Goal: Transaction & Acquisition: Obtain resource

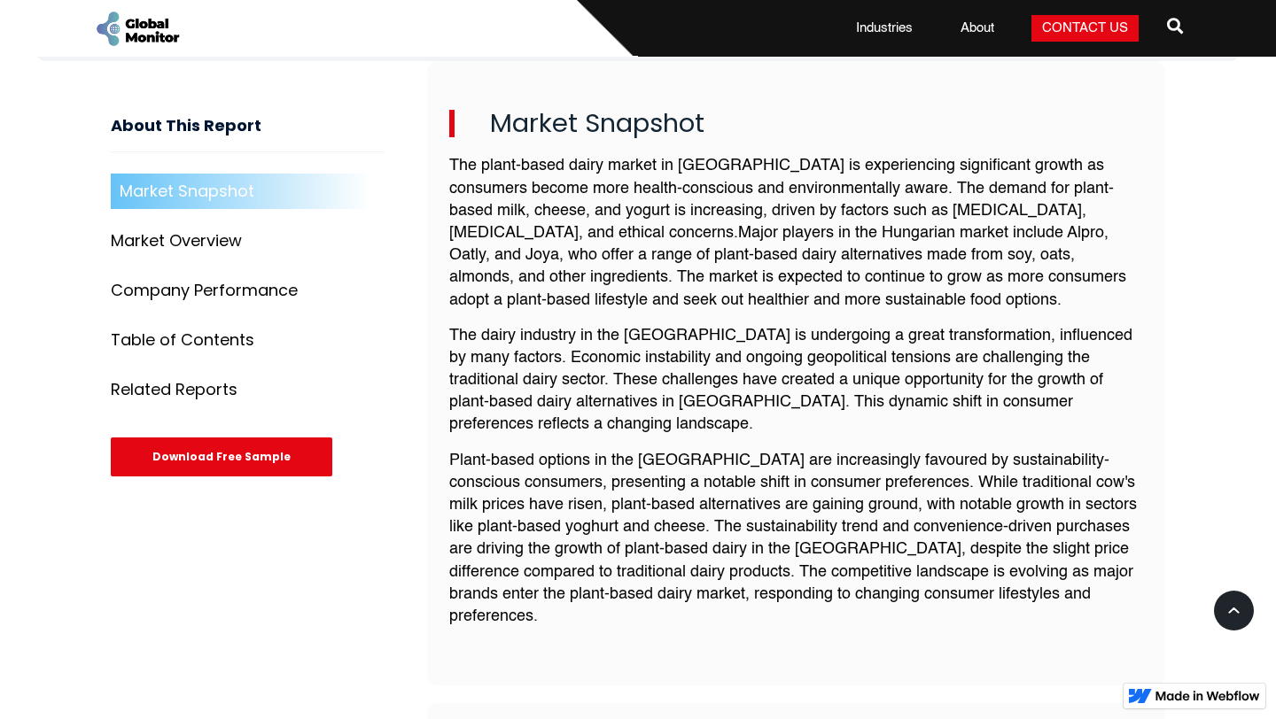
scroll to position [621, 0]
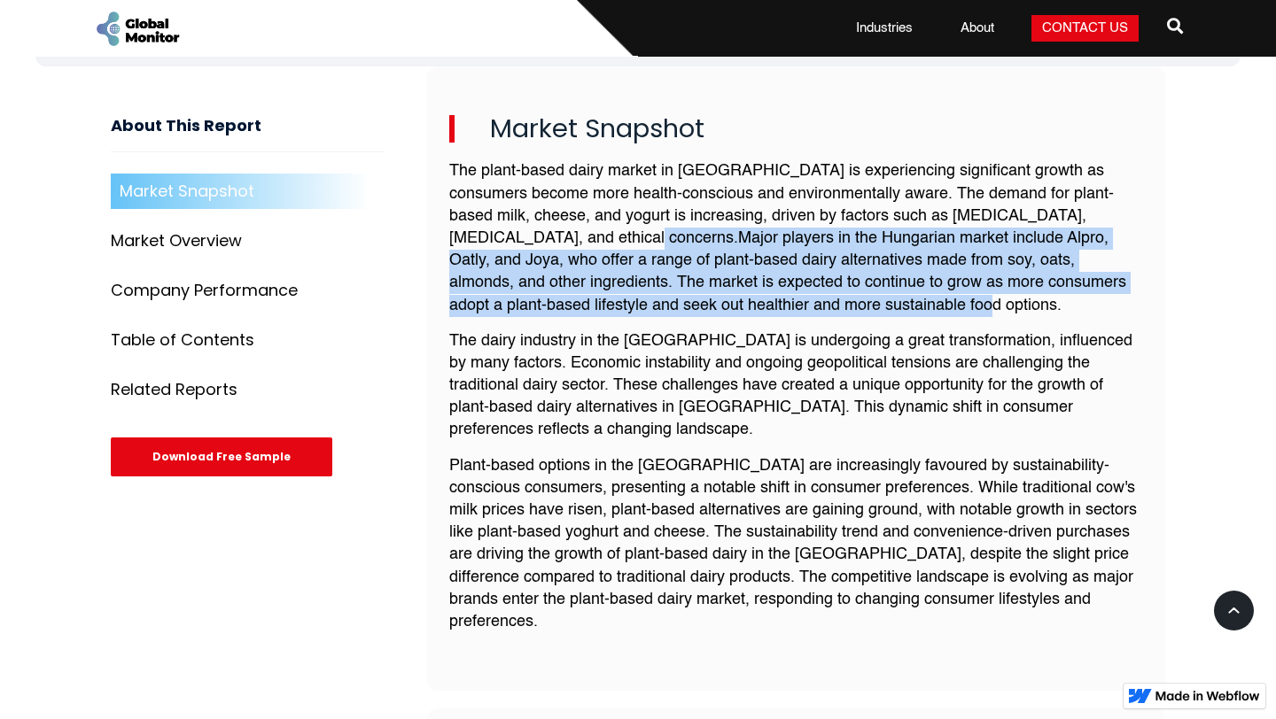
drag, startPoint x: 518, startPoint y: 237, endPoint x: 811, endPoint y: 305, distance: 301.0
click at [811, 305] on p "The plant-based dairy market in [GEOGRAPHIC_DATA] is experiencing significant g…" at bounding box center [796, 238] width 694 height 156
copy p "Major players in the Hungarian market include Alpro, Oatly, and Joya, who offer…"
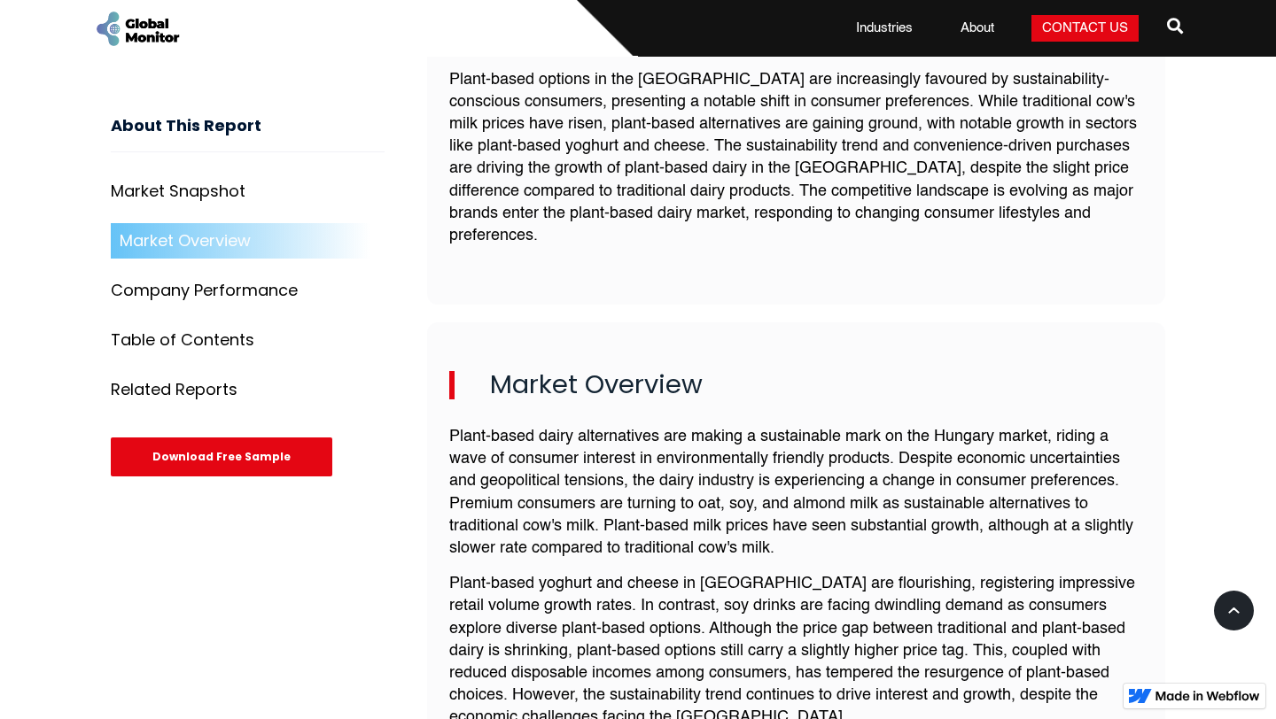
scroll to position [1004, 0]
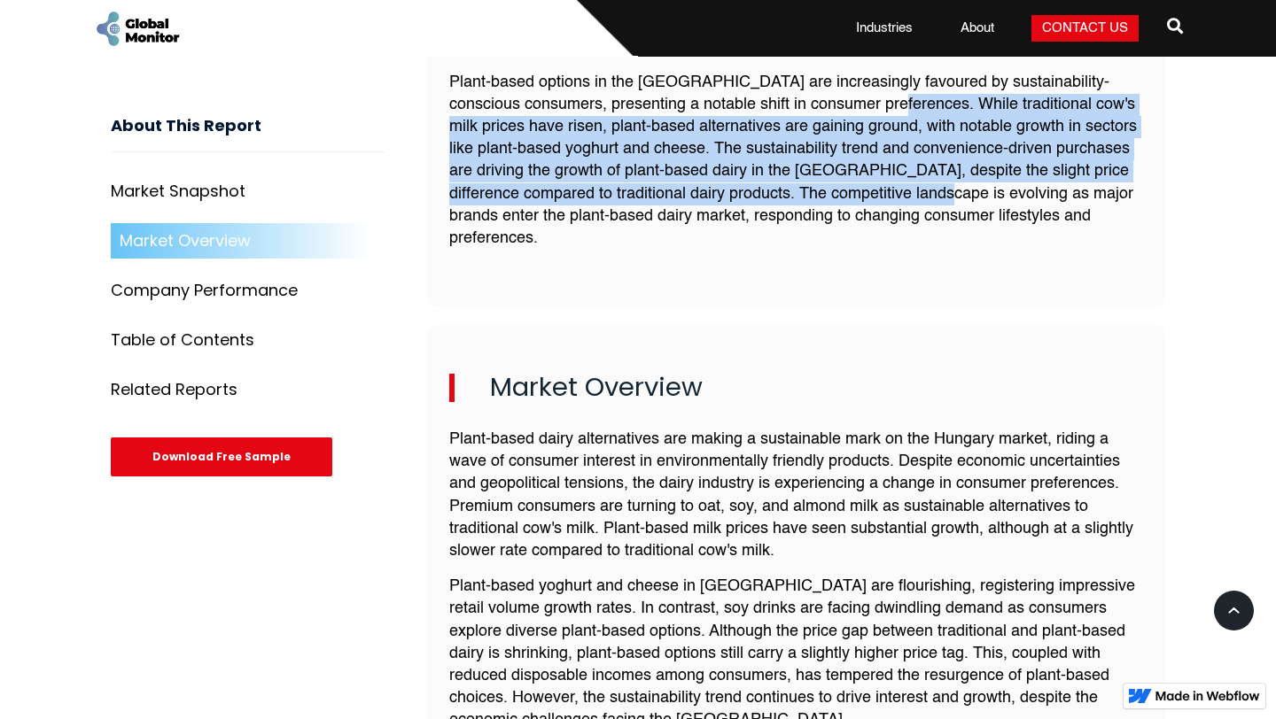
drag, startPoint x: 904, startPoint y: 98, endPoint x: 926, endPoint y: 182, distance: 86.8
click at [926, 182] on p "Plant-based options in the [GEOGRAPHIC_DATA] are increasingly favoured by susta…" at bounding box center [796, 161] width 694 height 179
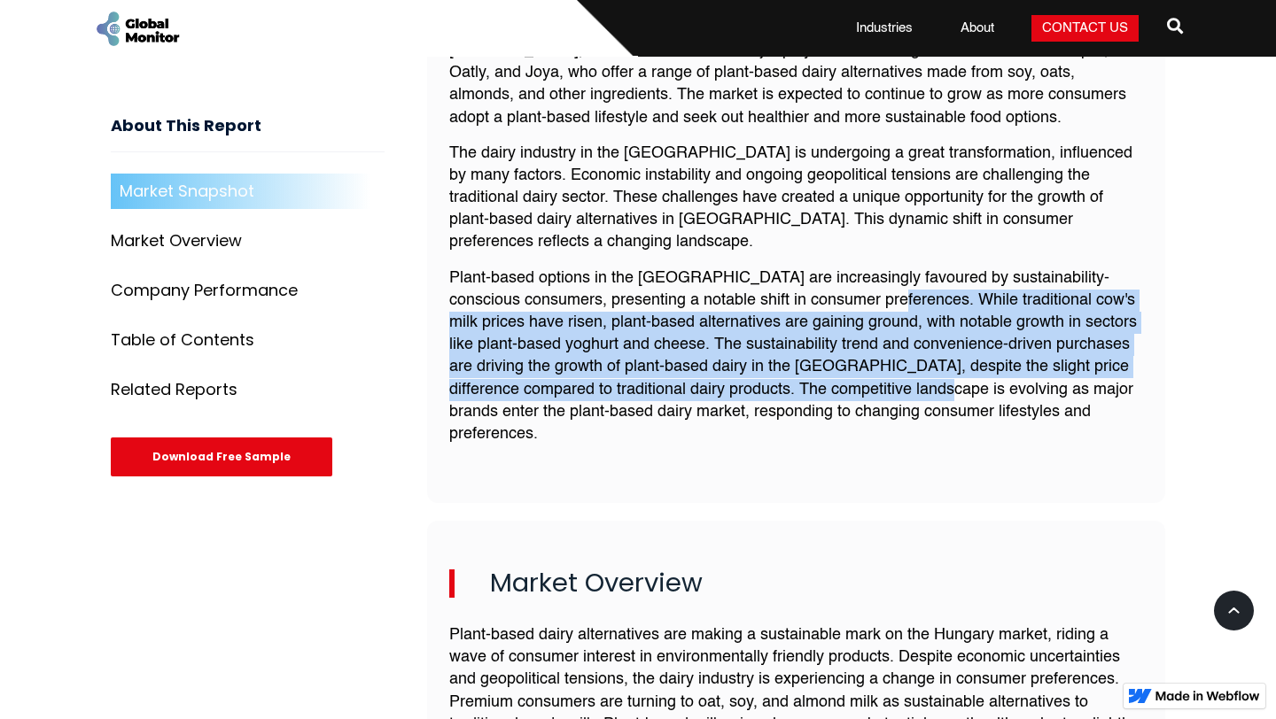
scroll to position [803, 0]
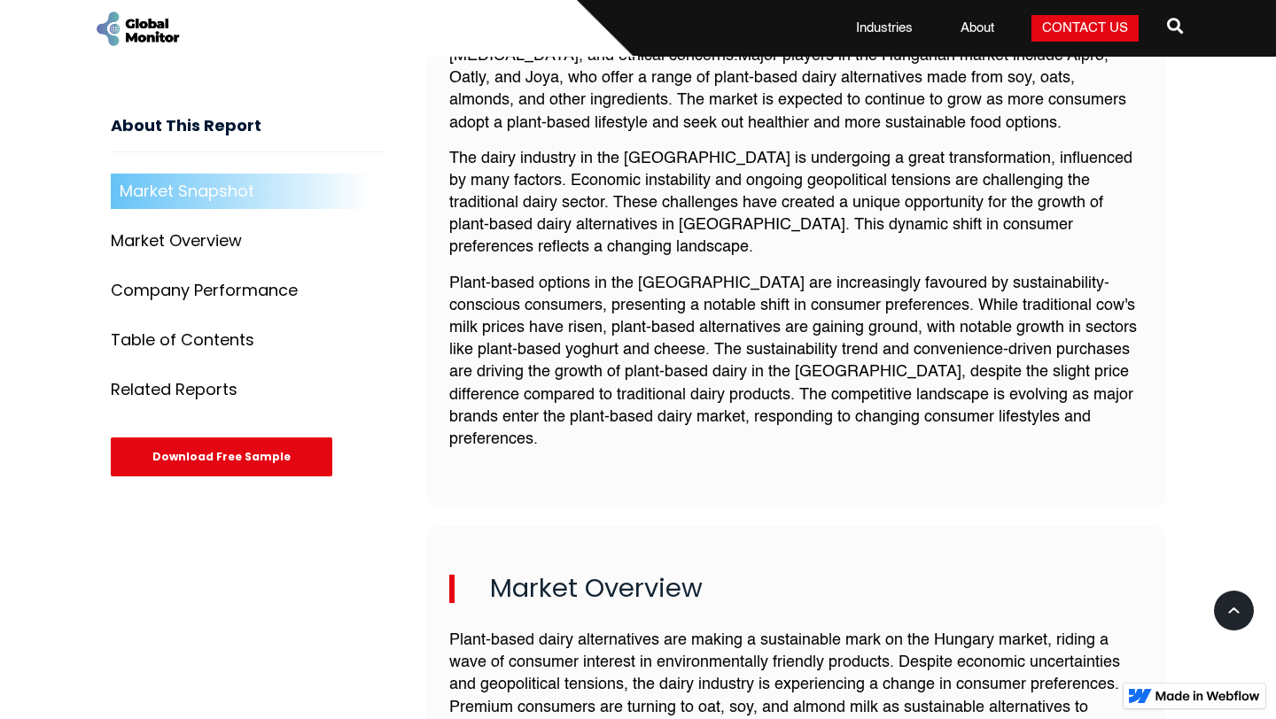
click at [751, 148] on p "The dairy industry in the [GEOGRAPHIC_DATA] is undergoing a great transformatio…" at bounding box center [796, 204] width 694 height 112
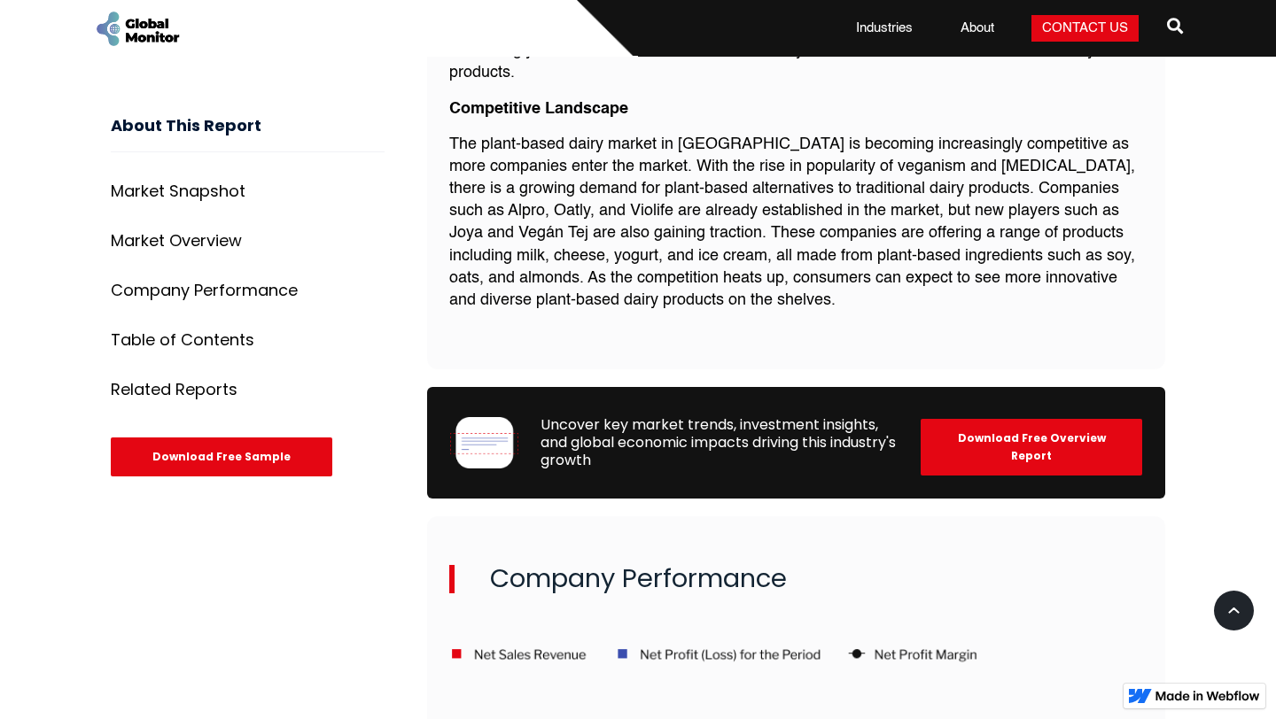
scroll to position [1926, 0]
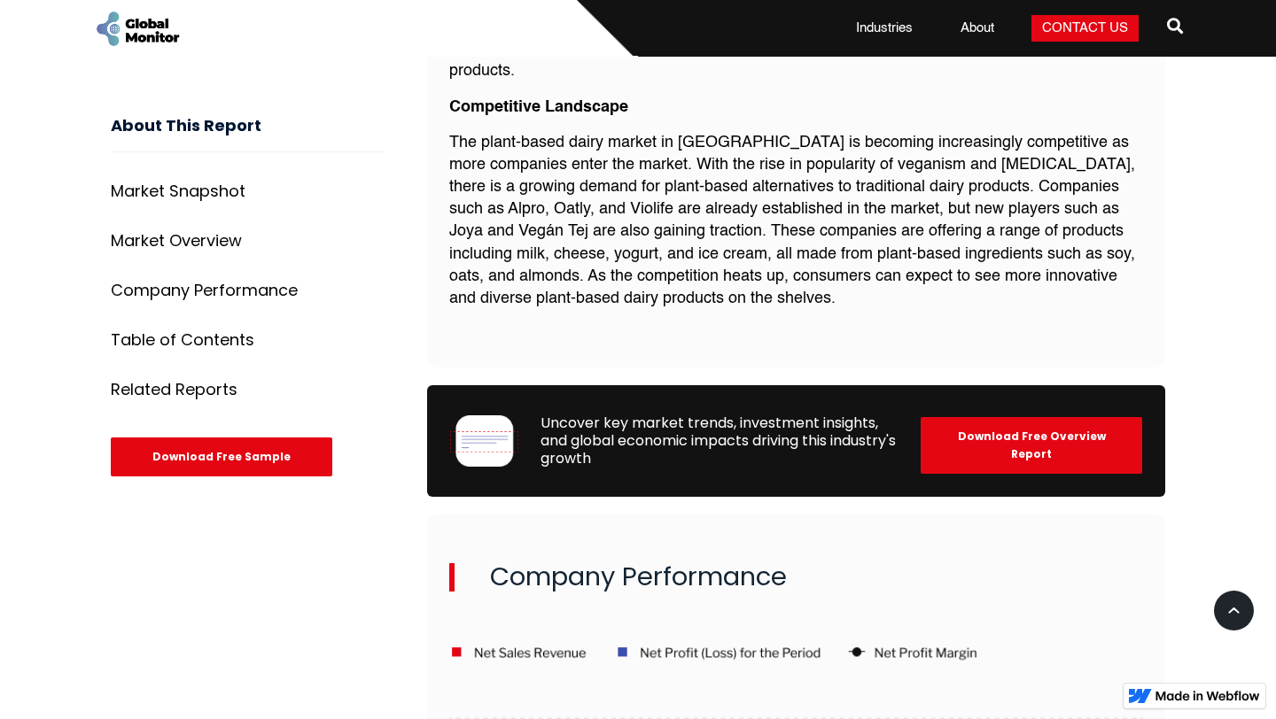
click at [589, 167] on p "The plant-based dairy market in [GEOGRAPHIC_DATA] is becoming increasingly comp…" at bounding box center [796, 221] width 694 height 179
copy p "Violife"
click at [509, 168] on p "The plant-based dairy market in [GEOGRAPHIC_DATA] is becoming increasingly comp…" at bounding box center [796, 221] width 694 height 179
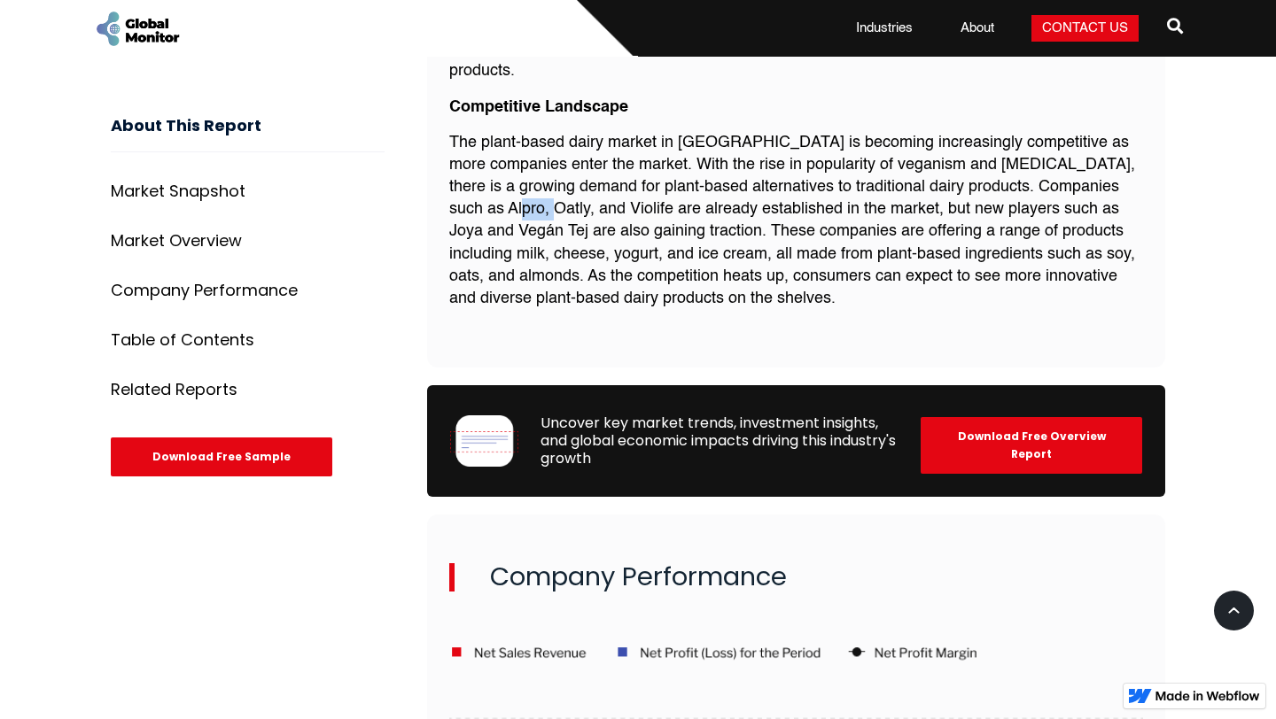
copy p "Oatly"
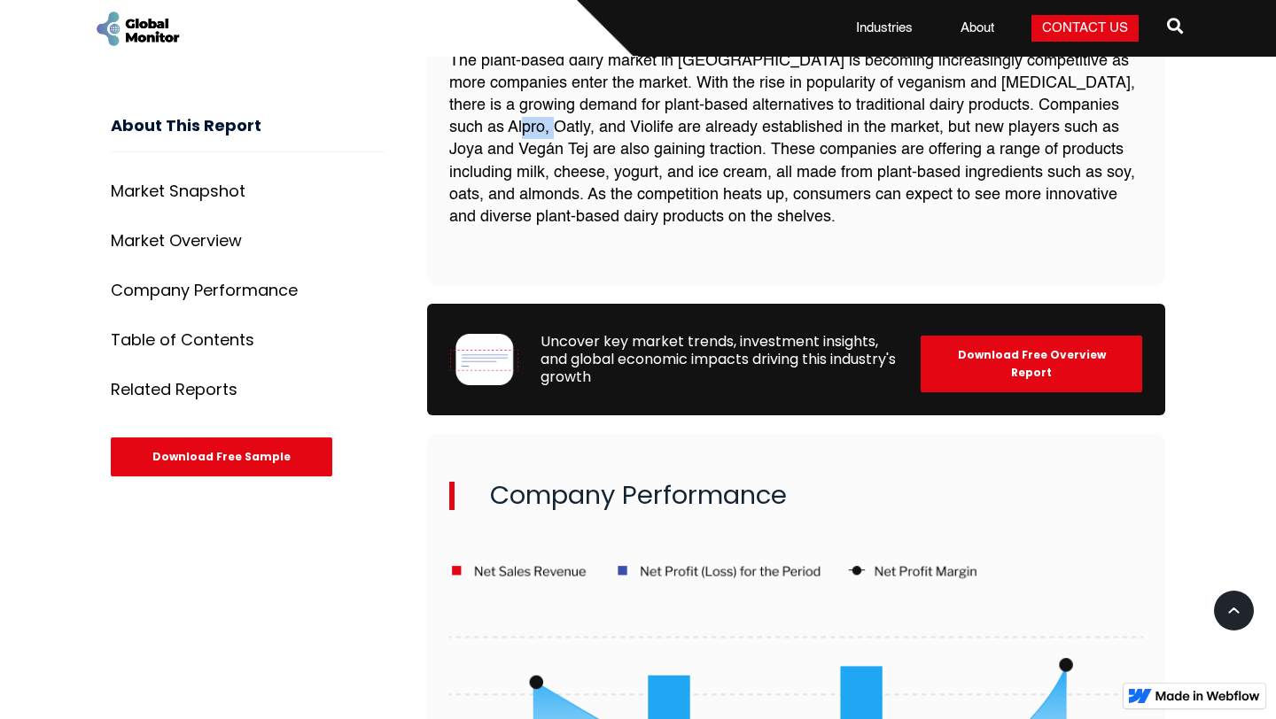
scroll to position [2008, 0]
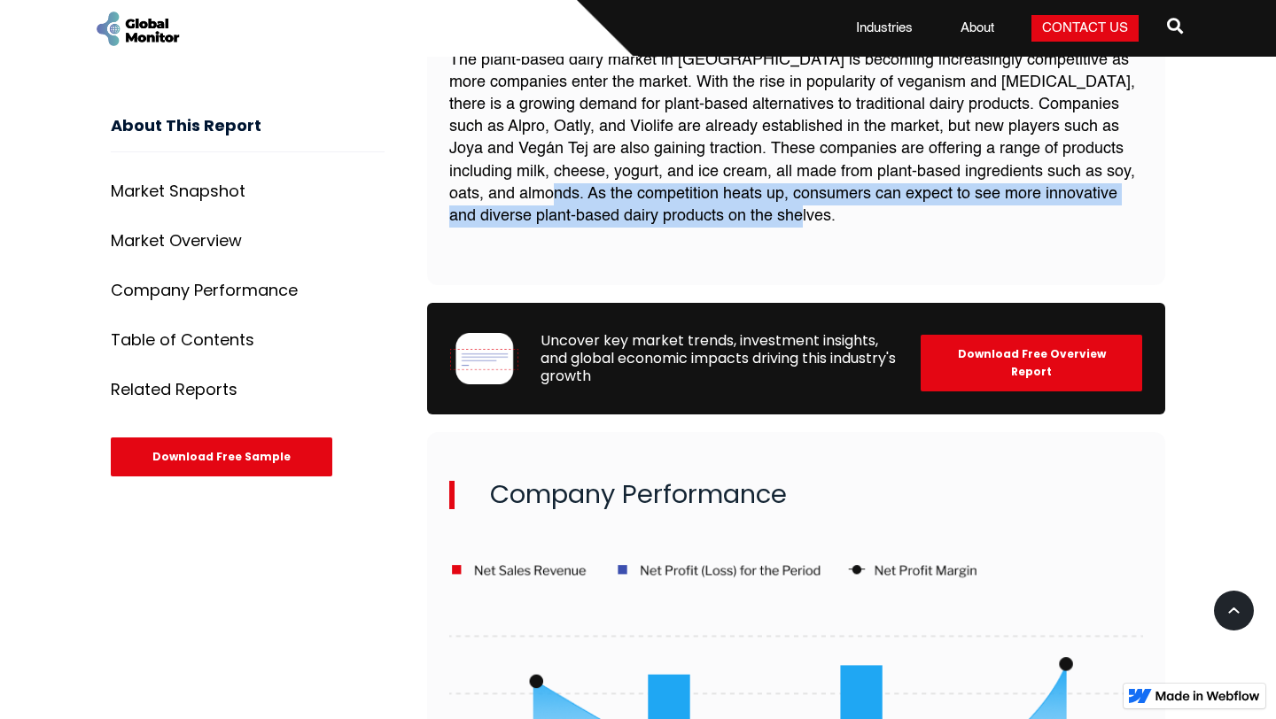
drag, startPoint x: 764, startPoint y: 175, endPoint x: 519, endPoint y: 153, distance: 246.4
click at [519, 153] on p "The plant-based dairy market in [GEOGRAPHIC_DATA] is becoming increasingly comp…" at bounding box center [796, 139] width 694 height 179
copy p "As the competition heats up, consumers can expect to see more innovative and di…"
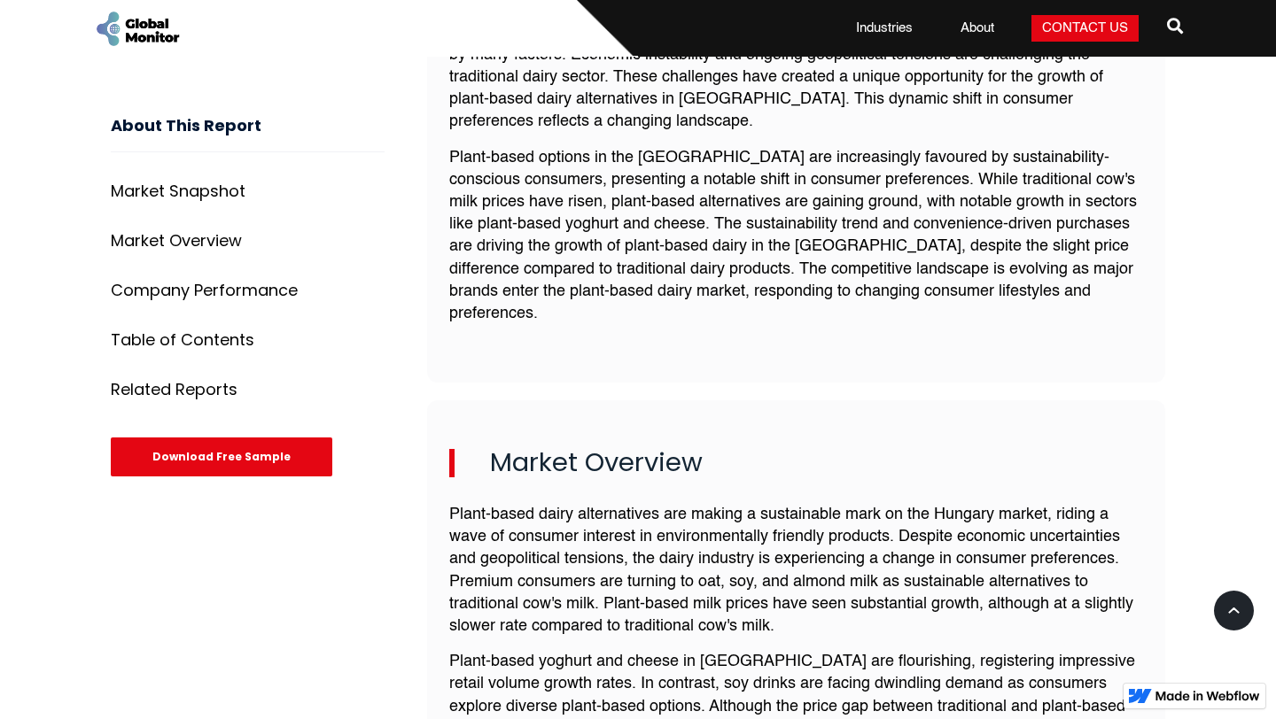
scroll to position [932, 0]
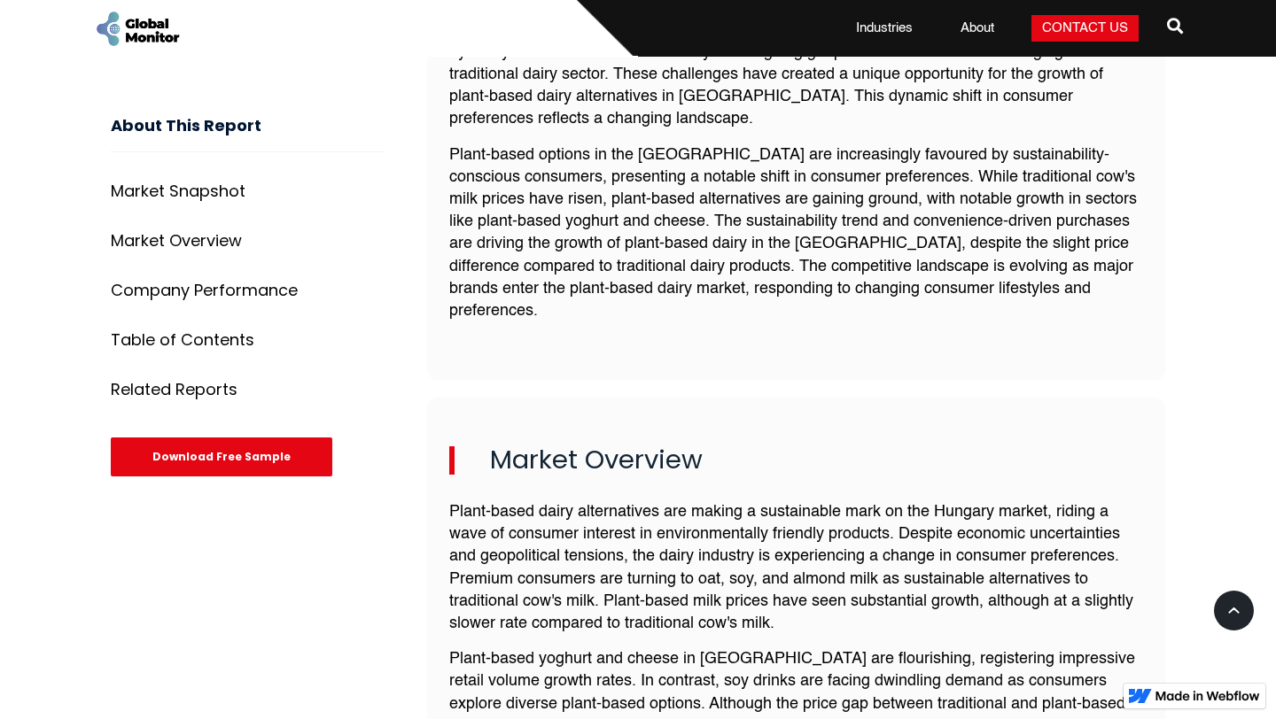
click at [231, 473] on div "Download Free Sample" at bounding box center [221, 457] width 221 height 39
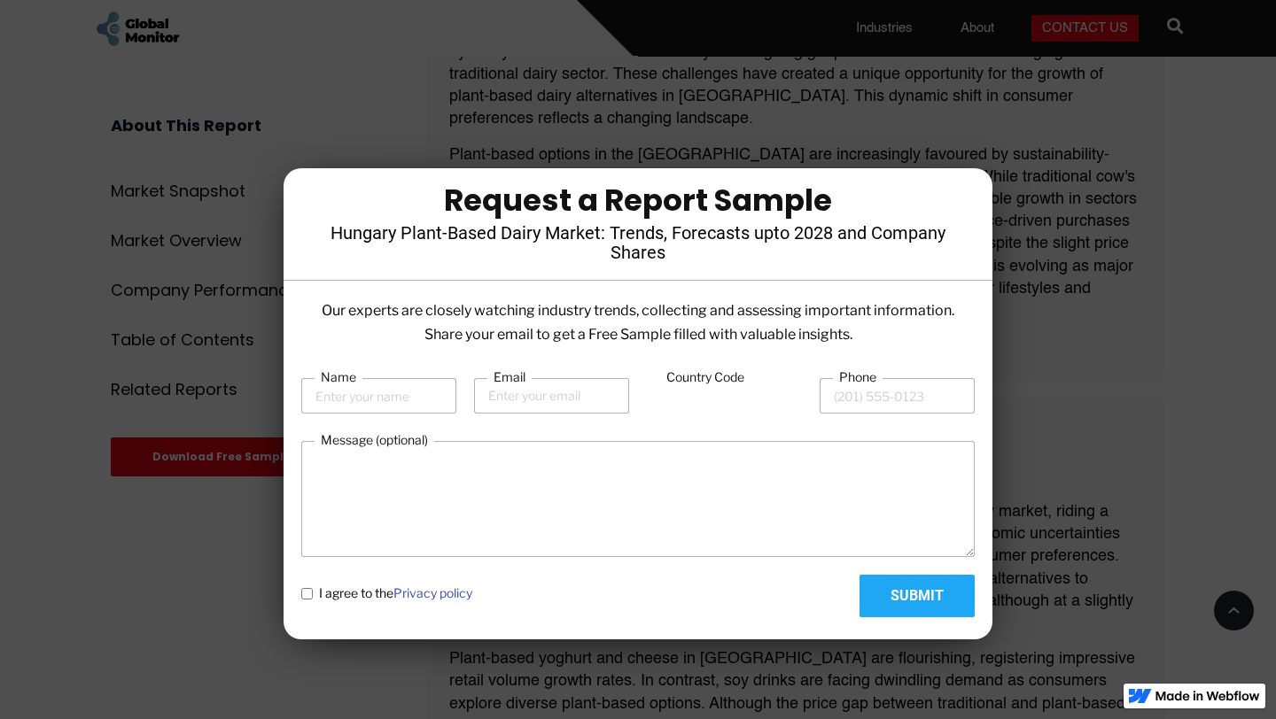
click at [1055, 256] on div at bounding box center [638, 359] width 1276 height 719
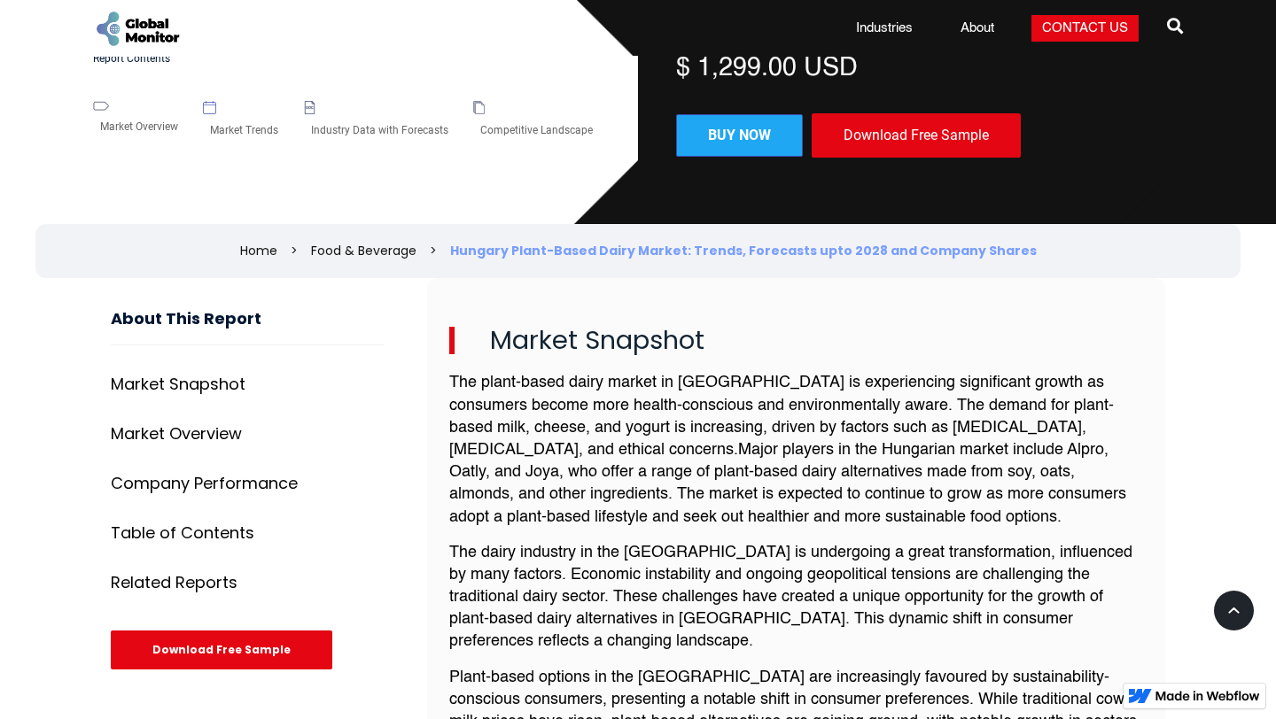
scroll to position [0, 0]
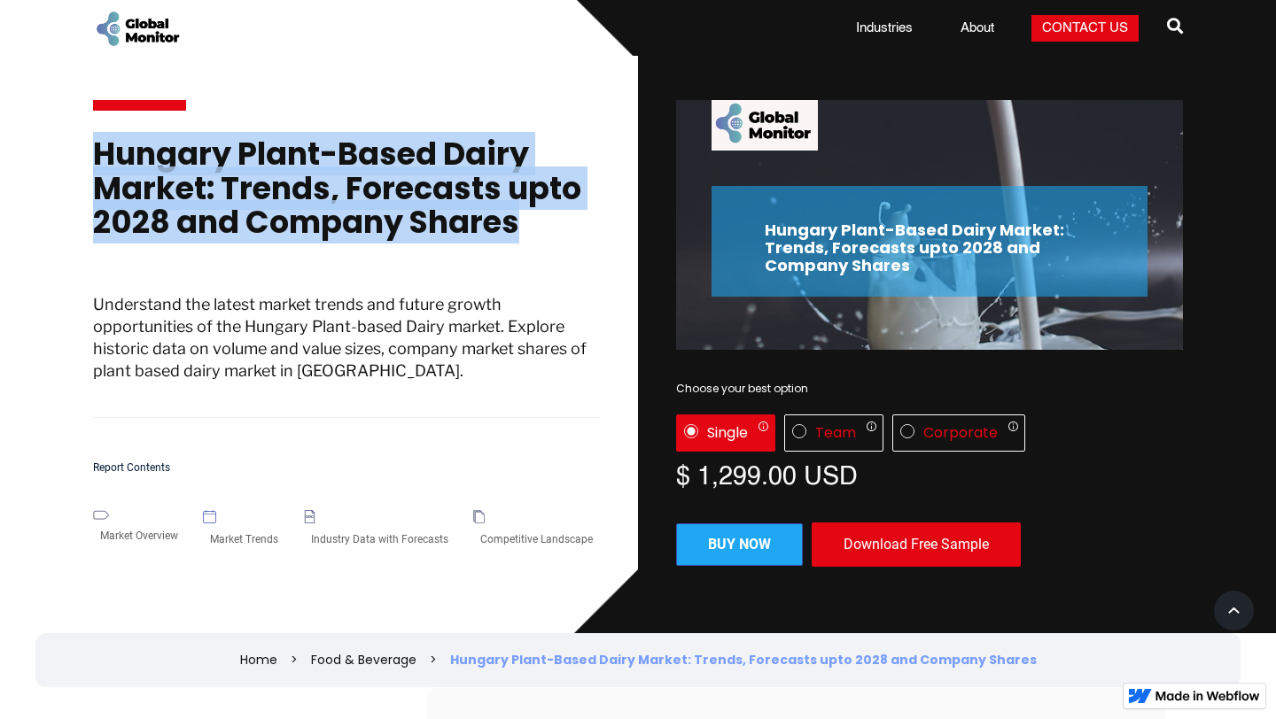
drag, startPoint x: 92, startPoint y: 153, endPoint x: 533, endPoint y: 252, distance: 451.9
click at [533, 252] on h1 "Hungary Plant-Based Dairy Market: Trends, Forecasts upto 2028 and Company Shares" at bounding box center [346, 197] width 507 height 120
copy h1 "Hungary Plant-Based Dairy Market: Trends, Forecasts upto 2028 and Company Shares"
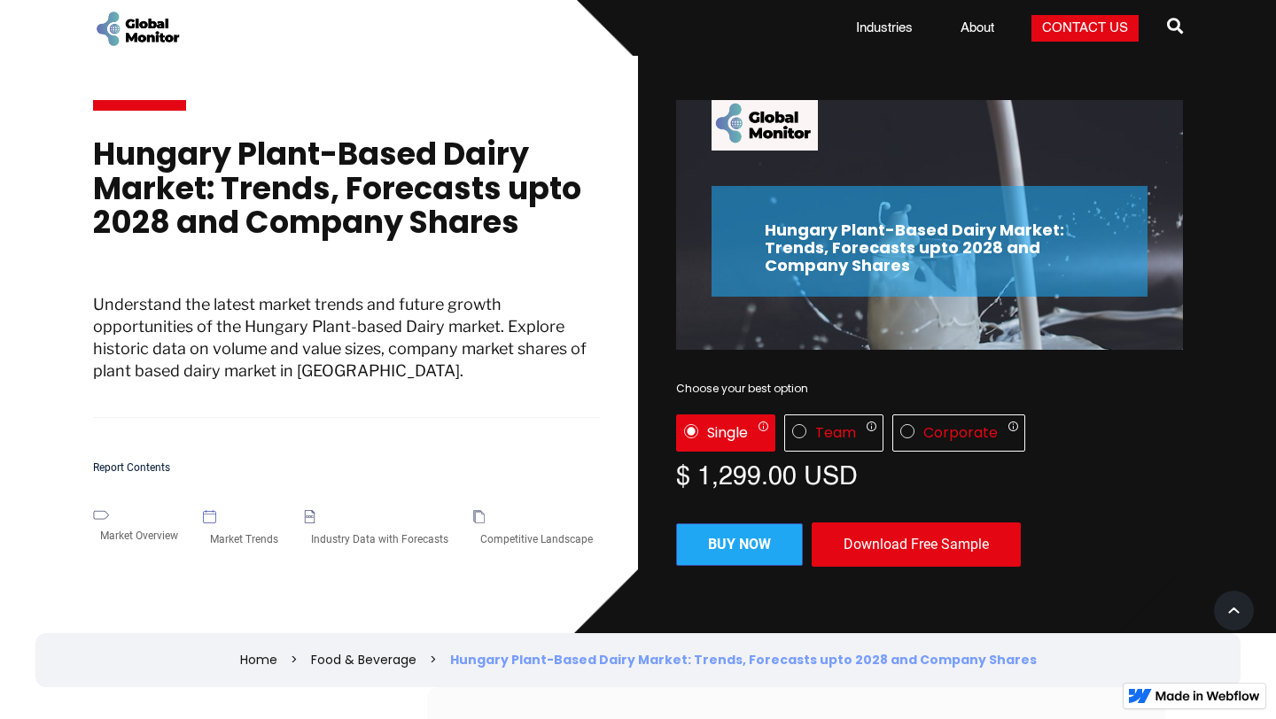
click at [111, 164] on h1 "Hungary Plant-Based Dairy Market: Trends, Forecasts upto 2028 and Company Shares" at bounding box center [346, 197] width 507 height 120
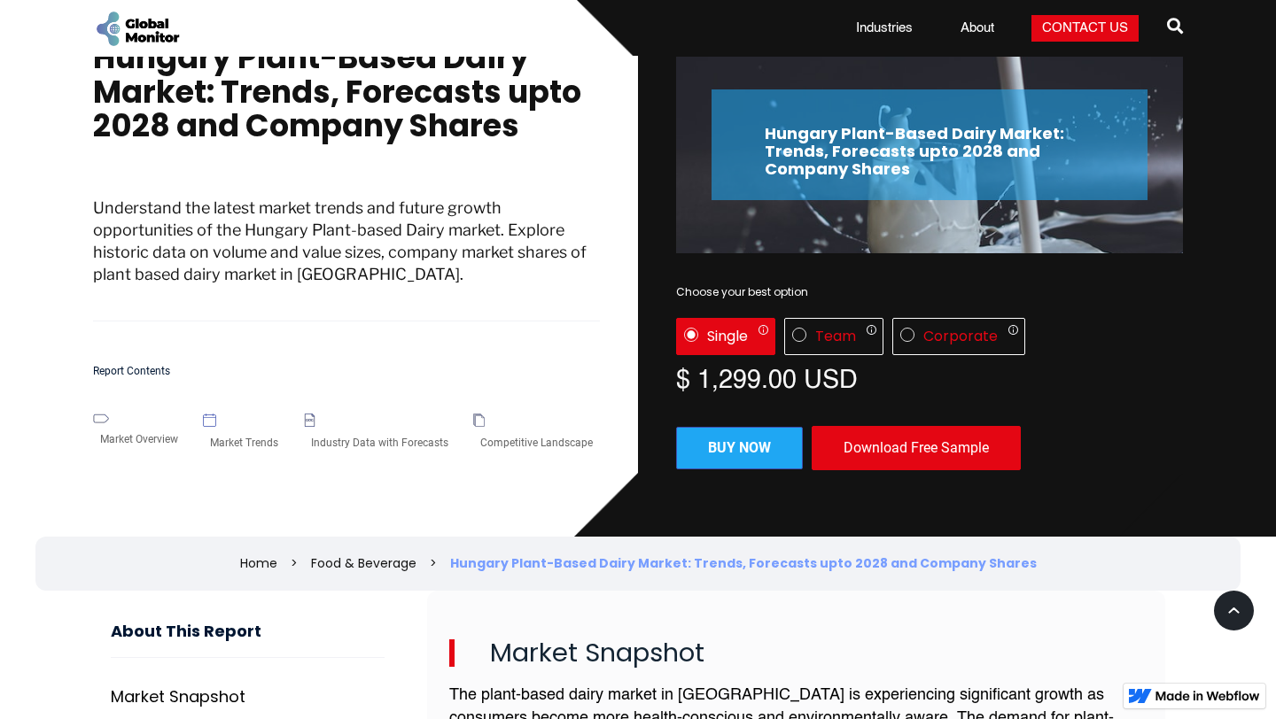
scroll to position [103, 0]
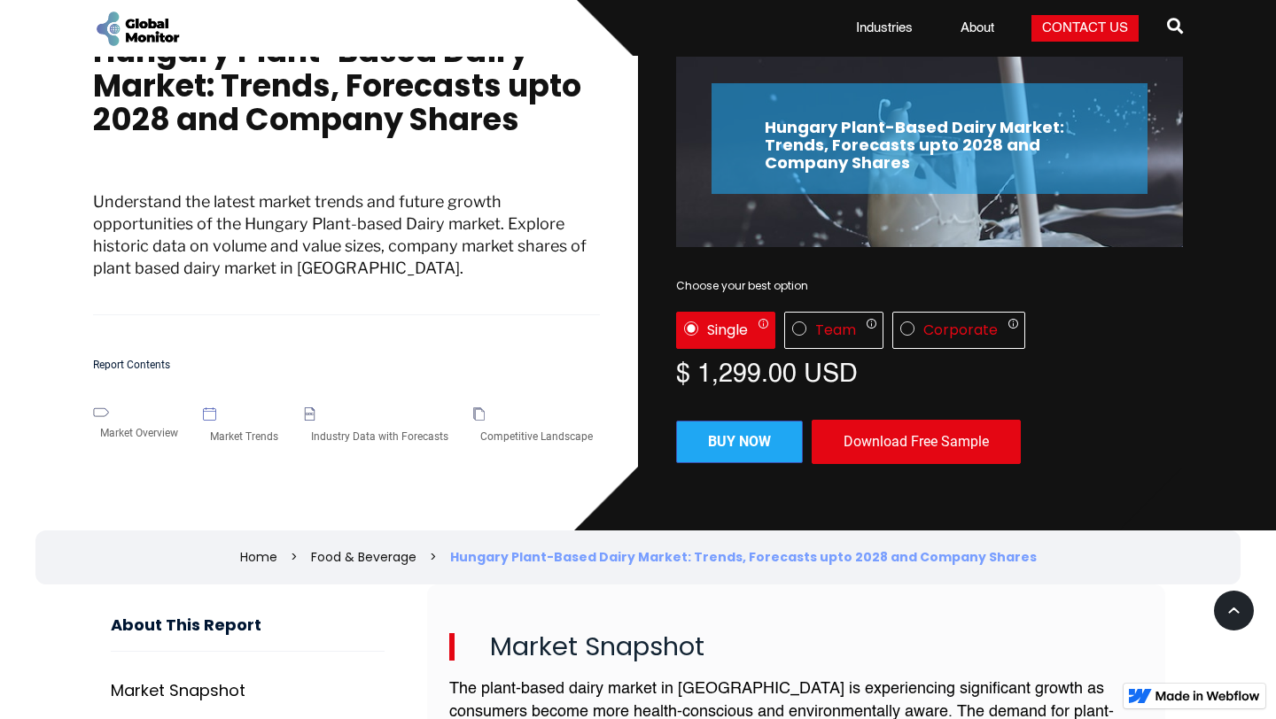
click at [935, 446] on div "Download Free Sample" at bounding box center [915, 442] width 209 height 44
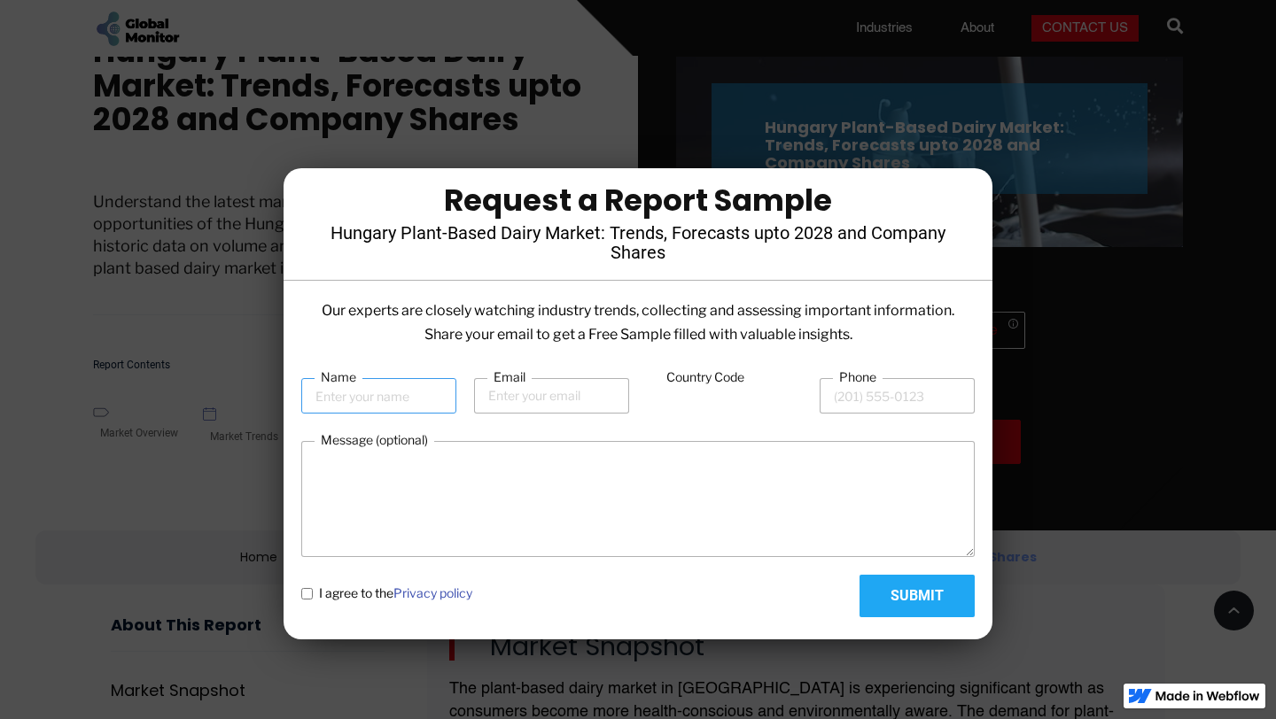
click at [395, 411] on input "Name" at bounding box center [378, 395] width 155 height 35
type input "Rózsa Lili"
type input "rozsa.lili01@gmail.com"
type input "36"
type input "302248416"
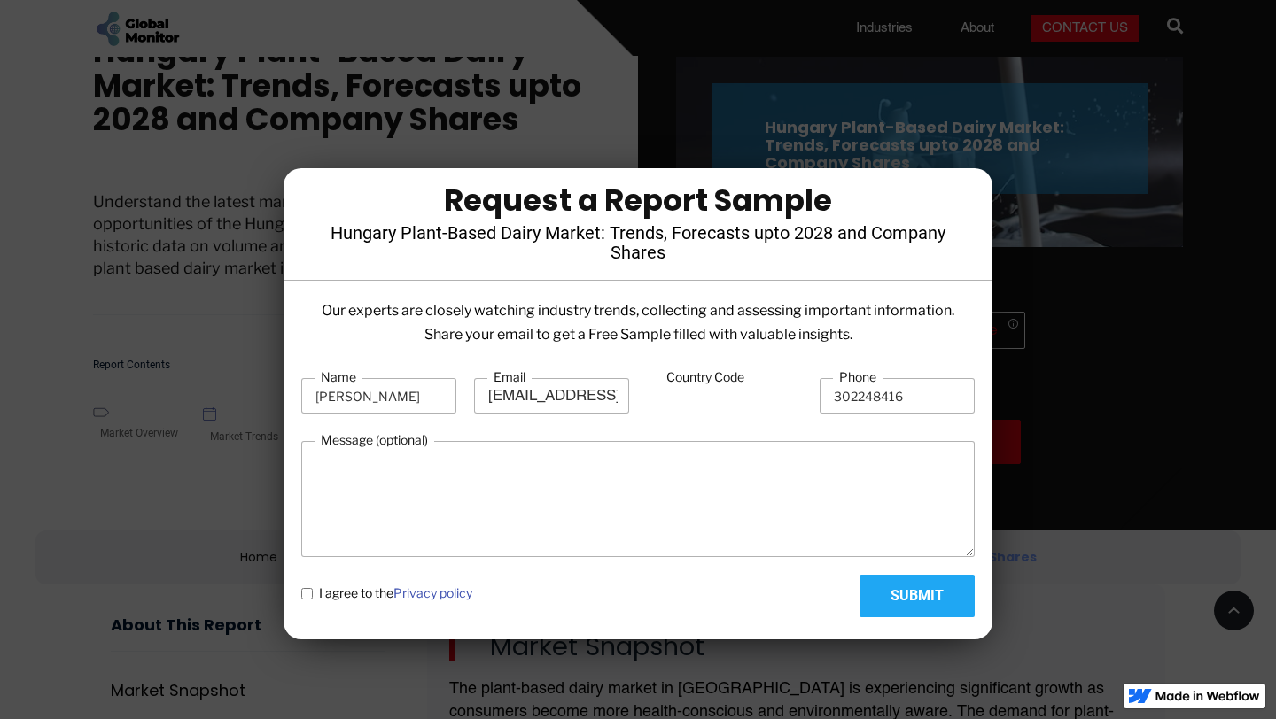
click at [304, 597] on policy "I agree to the Privacy policy" at bounding box center [307, 594] width 12 height 12
checkbox policy "true"
drag, startPoint x: 901, startPoint y: 401, endPoint x: 788, endPoint y: 399, distance: 112.5
click at [788, 399] on div "Name Rózsa Lili Email rozsa.lili01@gmail.com Country Code 36 Phone 302248416" at bounding box center [637, 395] width 673 height 54
click at [892, 399] on input "302248416" at bounding box center [896, 395] width 155 height 35
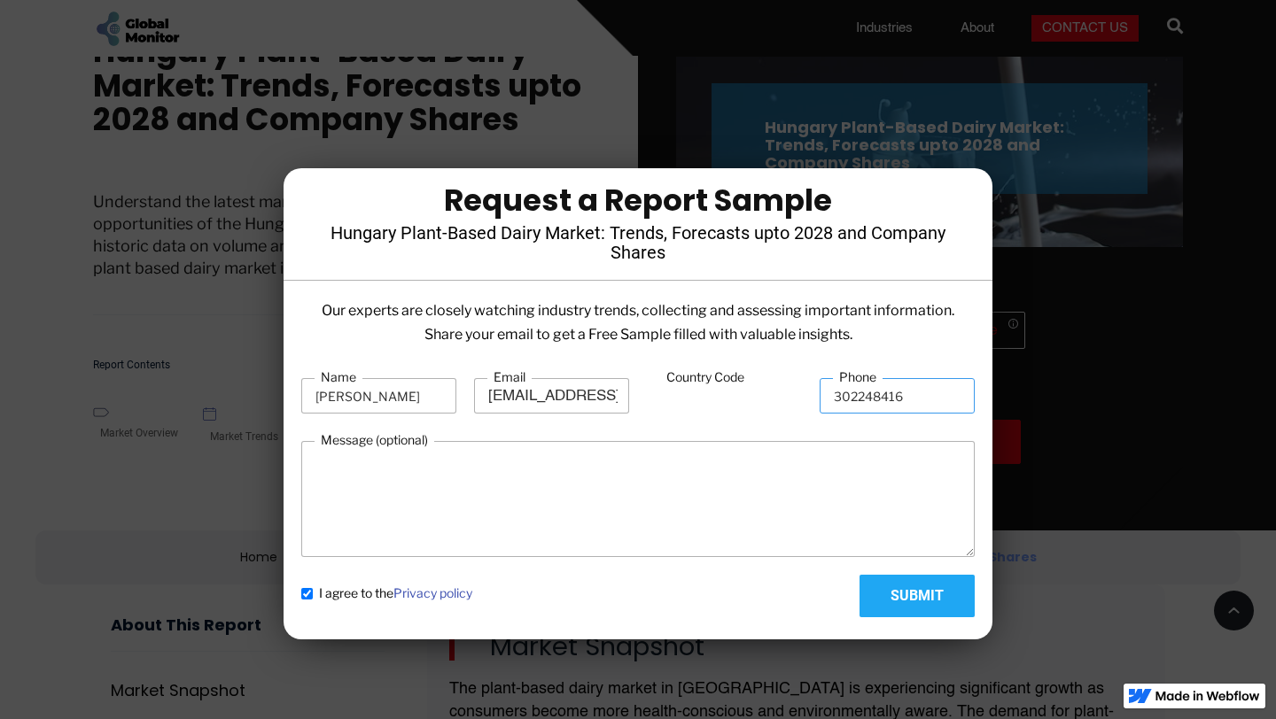
drag, startPoint x: 927, startPoint y: 399, endPoint x: 851, endPoint y: 398, distance: 75.3
click at [850, 398] on input "302248416" at bounding box center [896, 395] width 155 height 35
type input "302543987"
click at [927, 607] on input "Submit" at bounding box center [916, 596] width 115 height 43
type input "Please wait..."
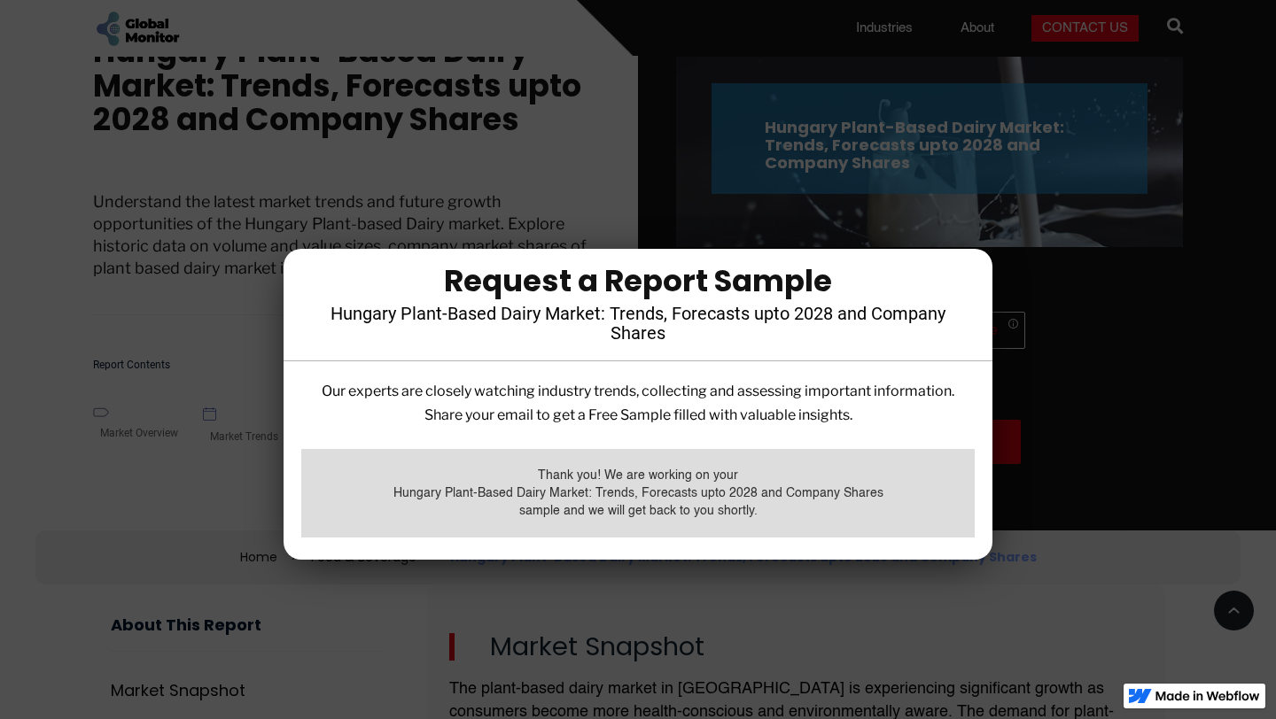
click at [680, 421] on p "Our experts are closely watching industry trends, collecting and assessing impo…" at bounding box center [637, 403] width 673 height 48
click at [681, 420] on p "Our experts are closely watching industry trends, collecting and assessing impo…" at bounding box center [637, 403] width 673 height 48
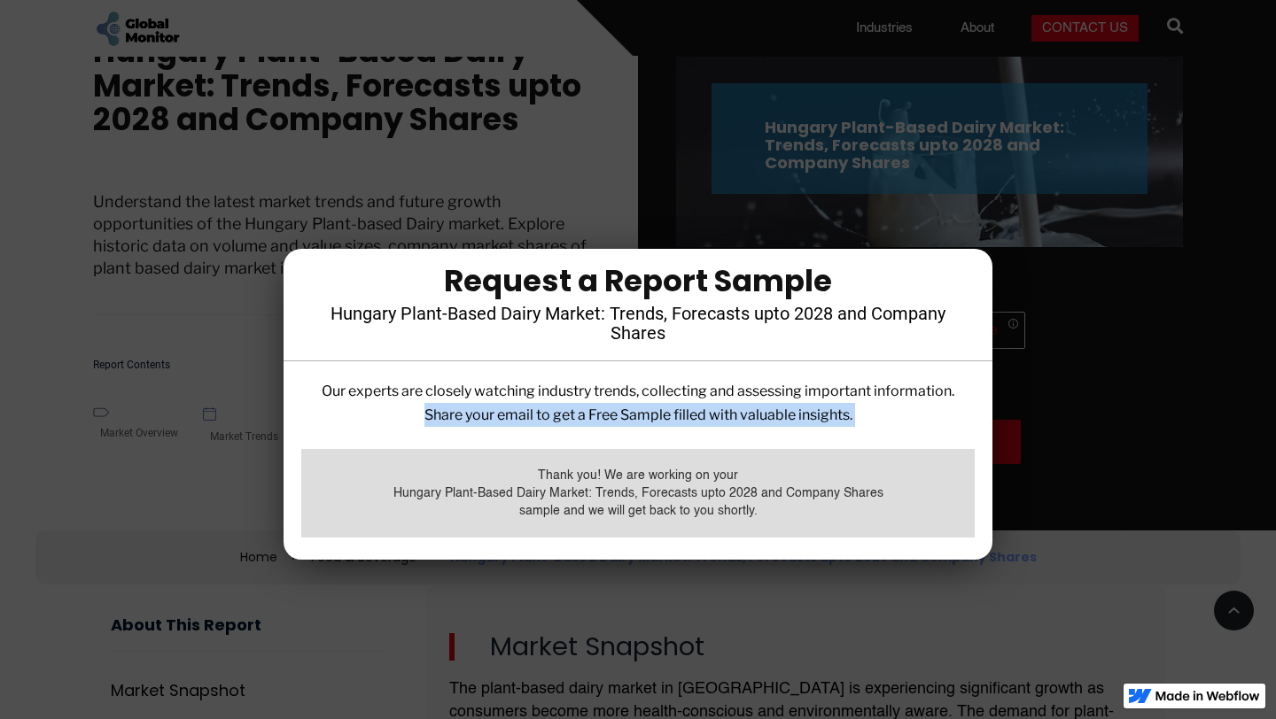
click at [681, 420] on p "Our experts are closely watching industry trends, collecting and assessing impo…" at bounding box center [637, 403] width 673 height 48
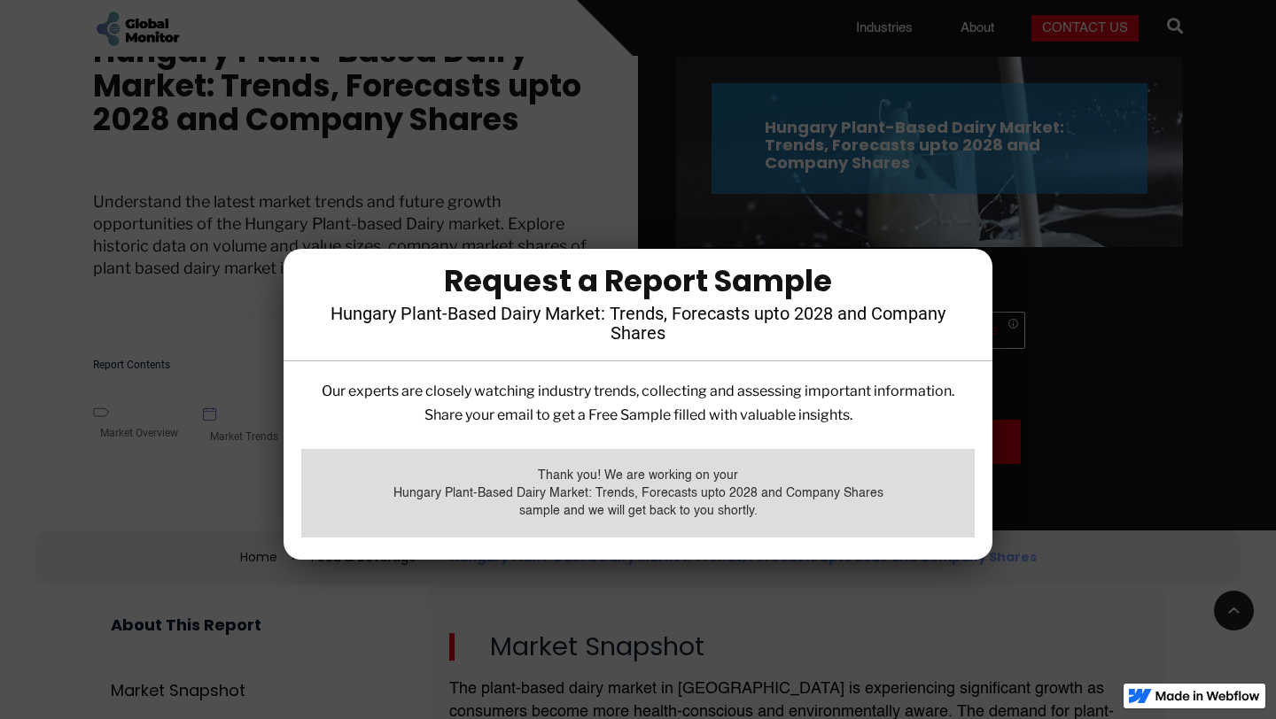
click at [687, 510] on div "sample and we will get back to you shortly." at bounding box center [638, 511] width 638 height 18
click at [1095, 314] on div at bounding box center [638, 359] width 1276 height 719
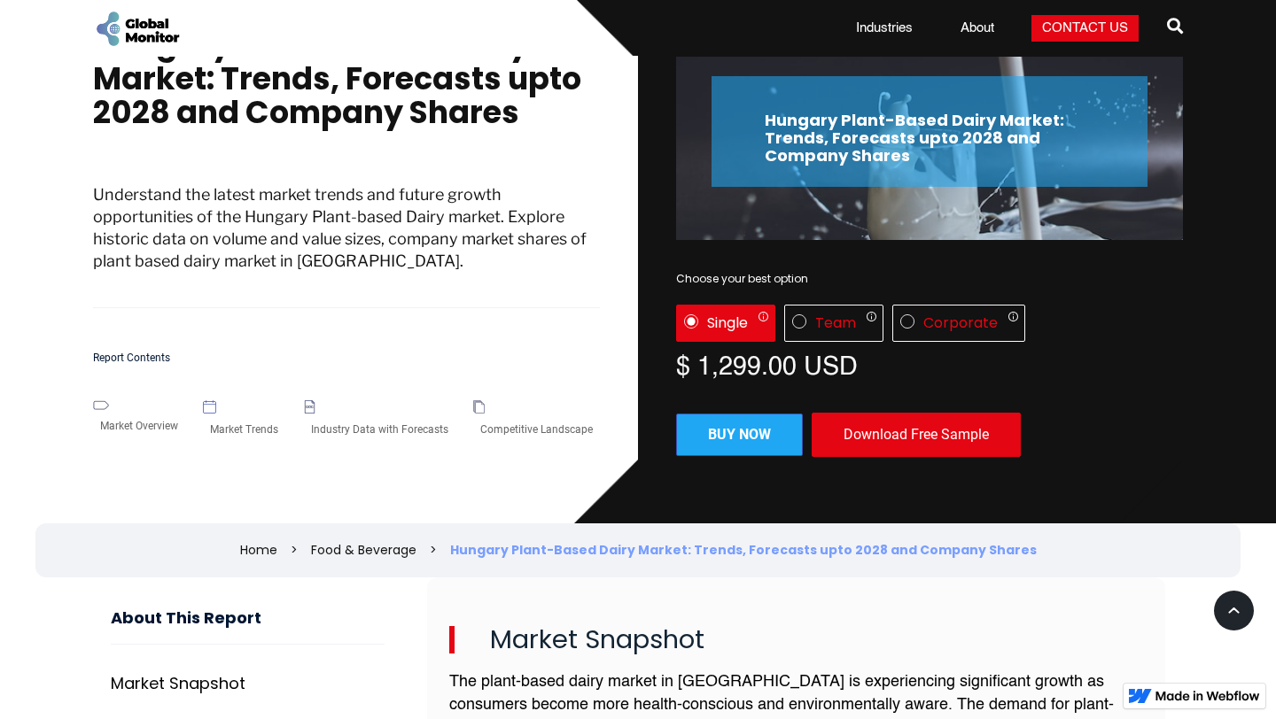
scroll to position [0, 0]
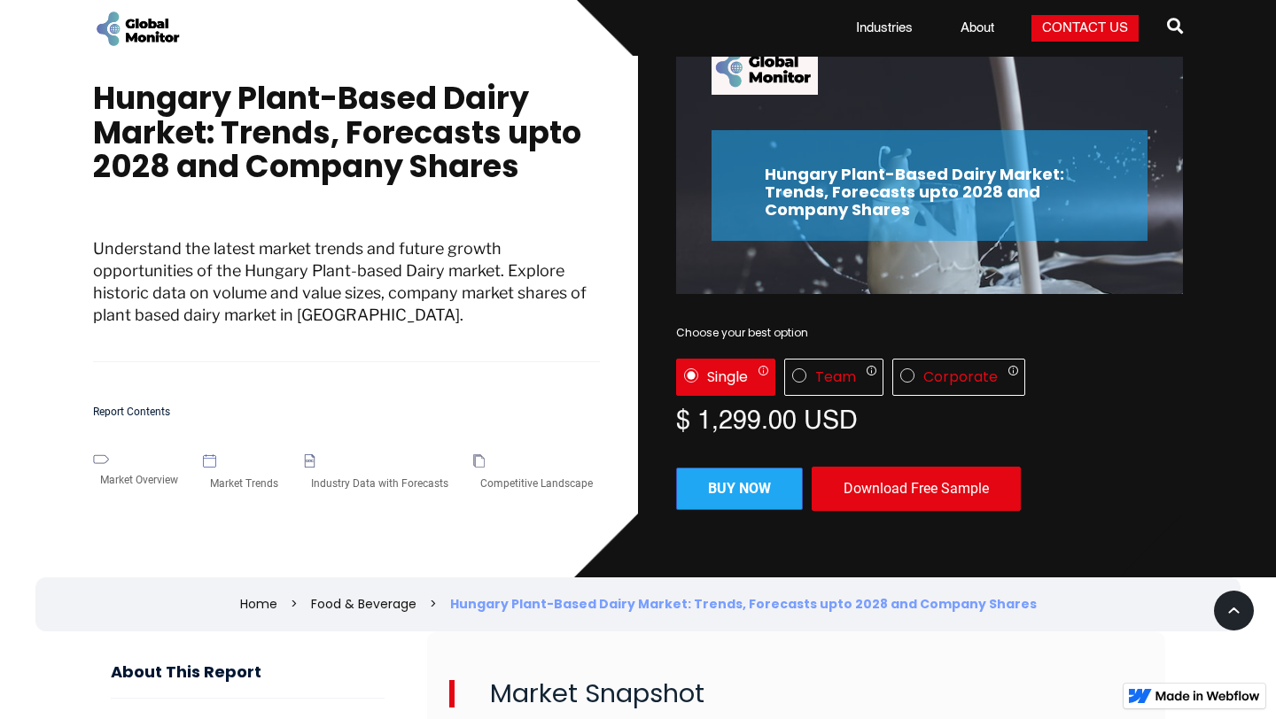
scroll to position [62, 0]
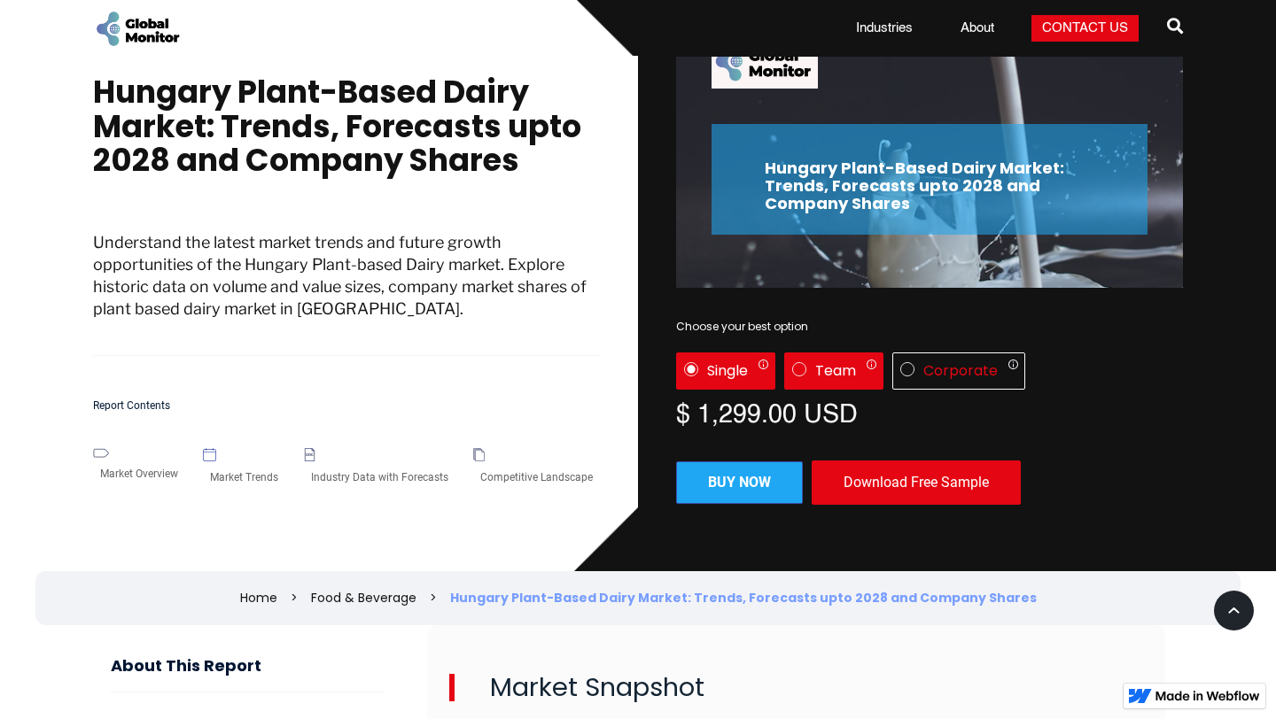
click at [826, 374] on div "Team" at bounding box center [835, 371] width 41 height 18
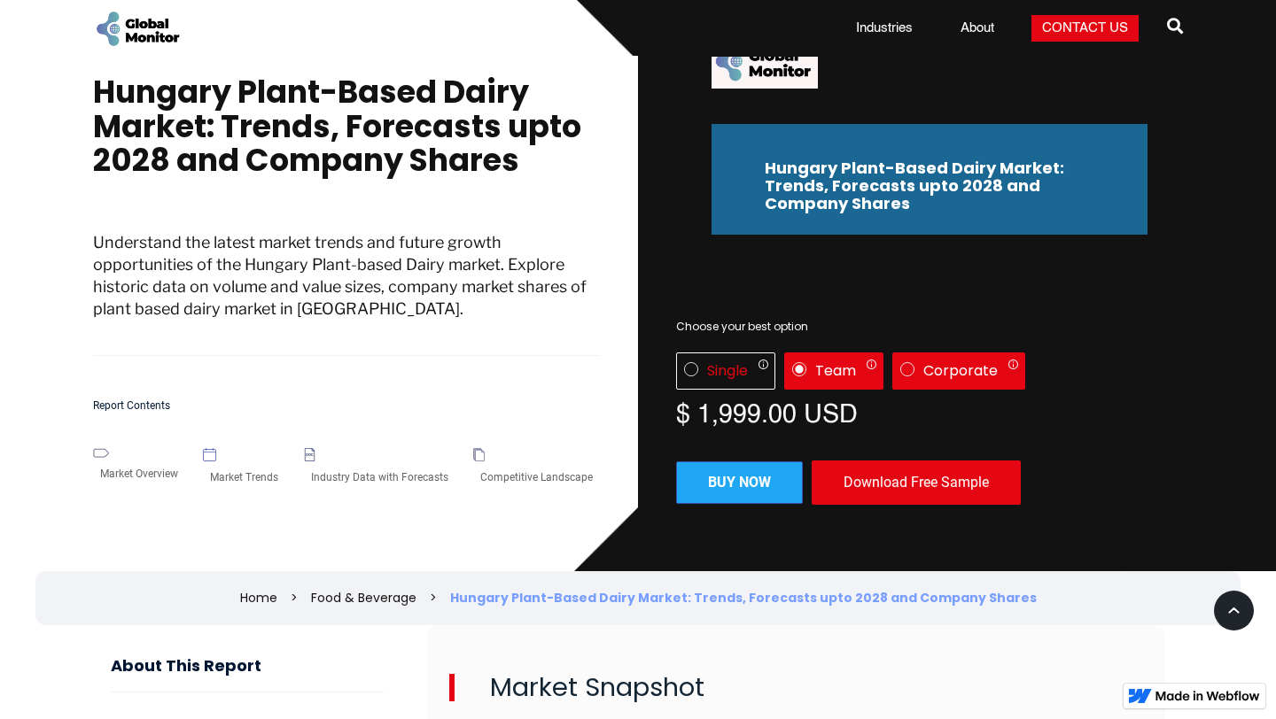
click at [949, 372] on div "Corporate" at bounding box center [960, 371] width 74 height 18
click at [701, 365] on div "Single Only 1 user can access the report Up to 5 users can access the report Al…" at bounding box center [725, 371] width 99 height 37
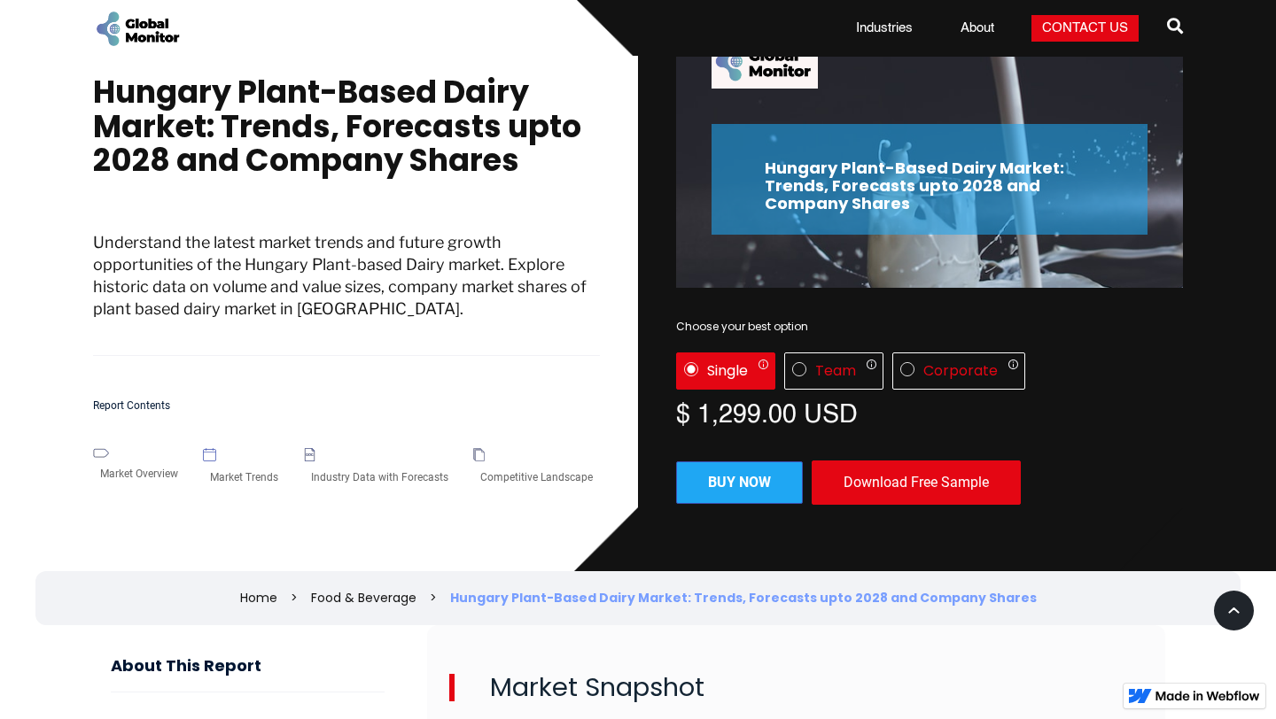
scroll to position [0, 0]
